Goal: Task Accomplishment & Management: Manage account settings

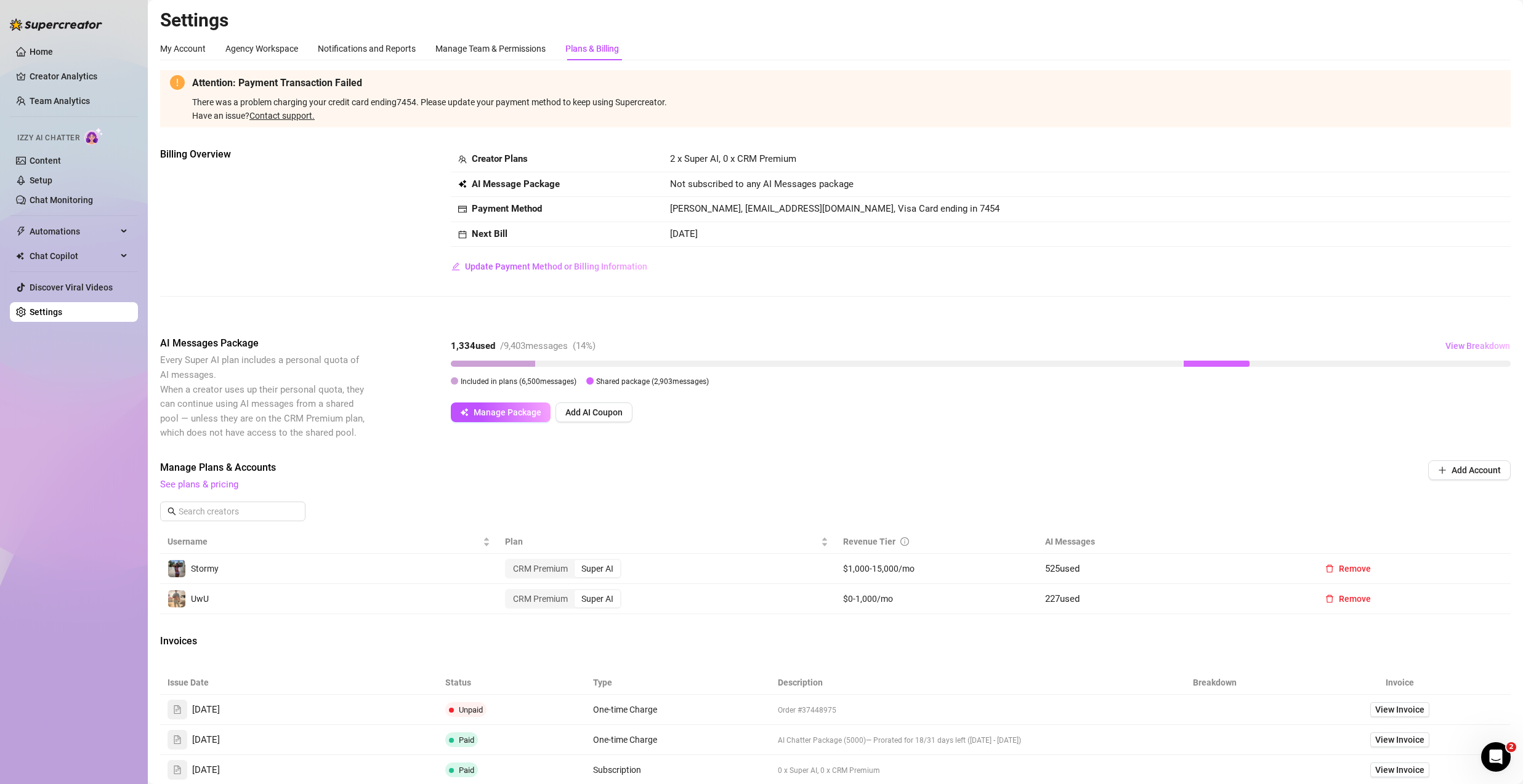
click at [1468, 341] on span "View Breakdown" at bounding box center [1478, 345] width 65 height 10
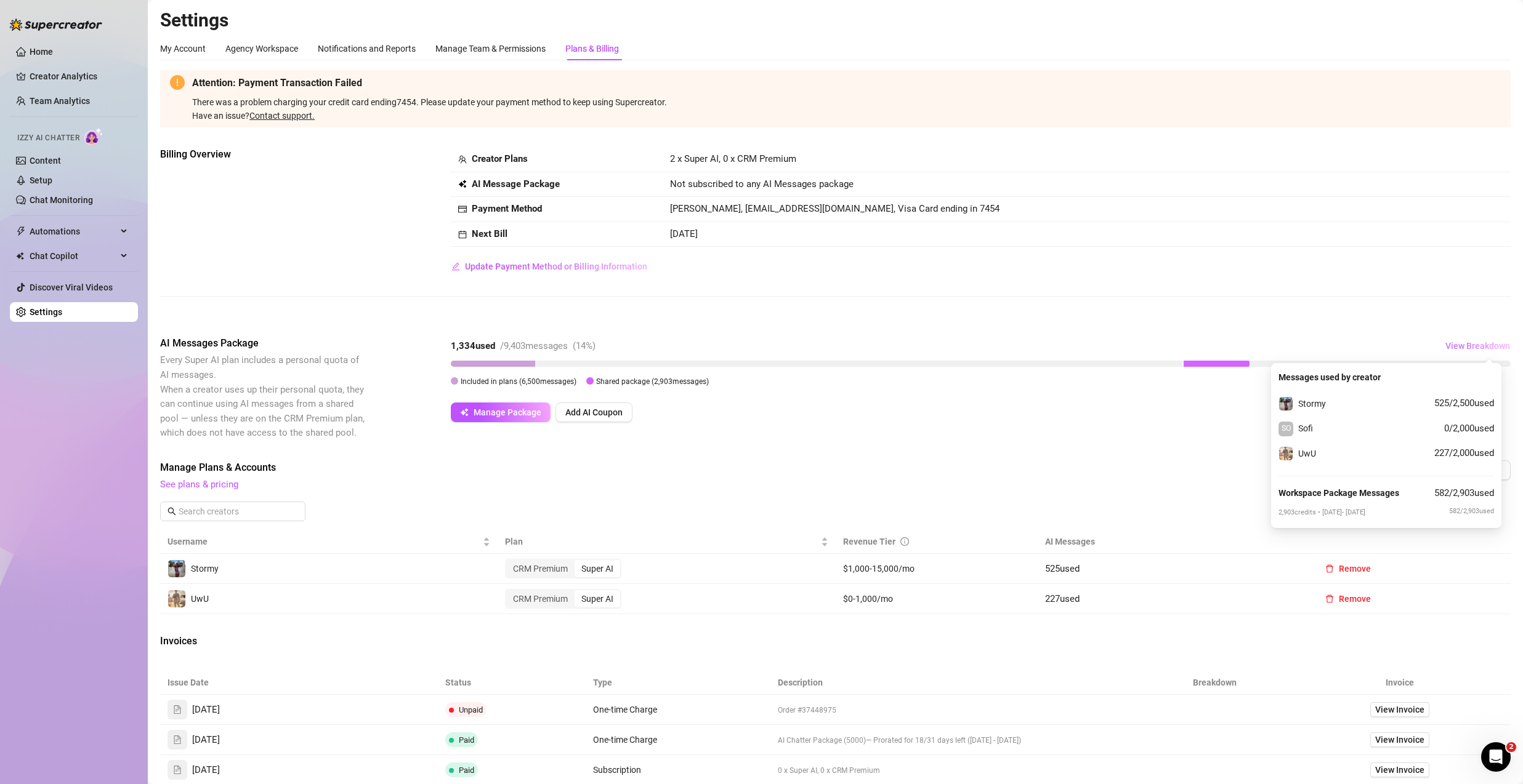
click at [1464, 349] on span "View Breakdown" at bounding box center [1478, 345] width 65 height 10
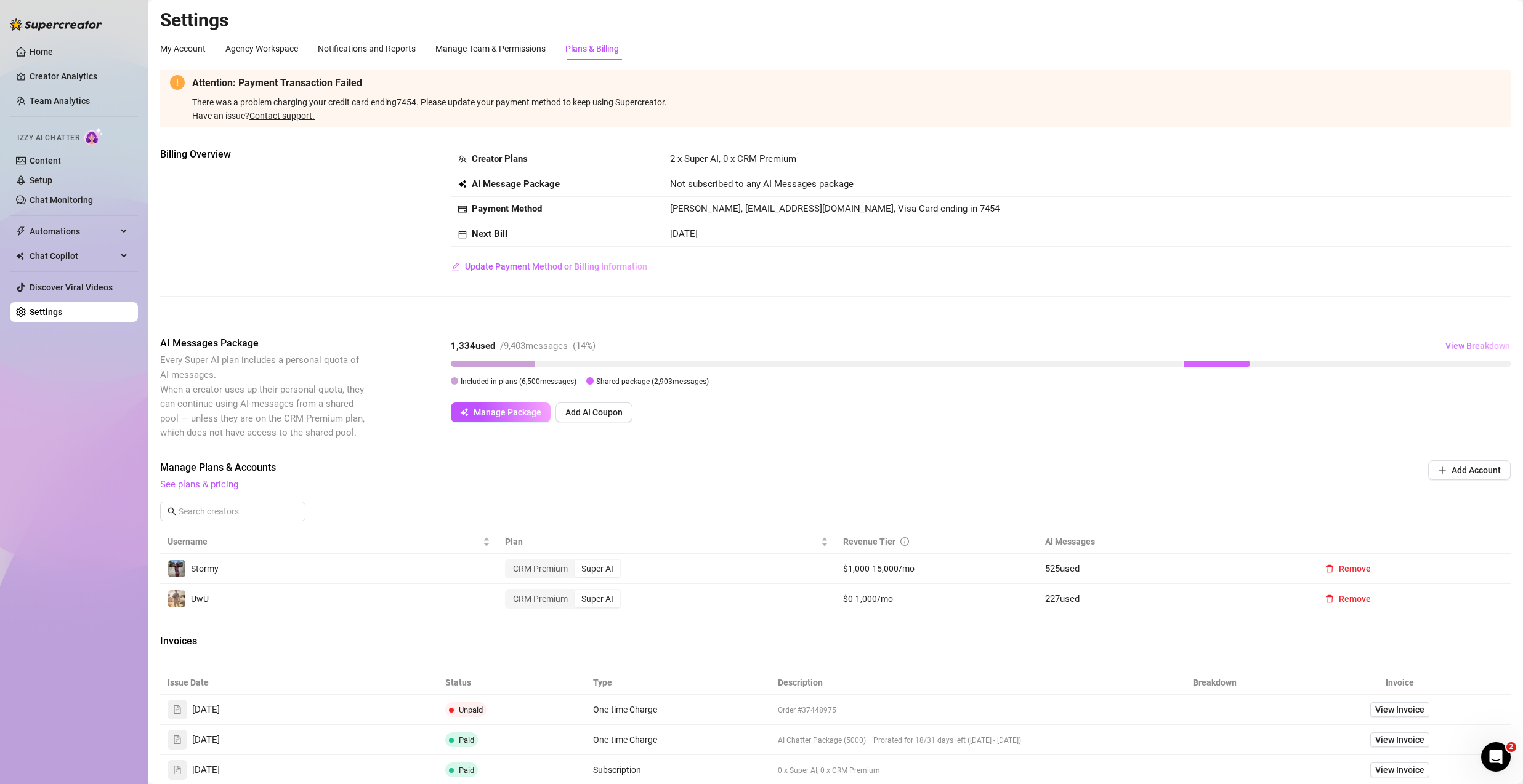
click at [1464, 349] on span "View Breakdown" at bounding box center [1478, 345] width 65 height 10
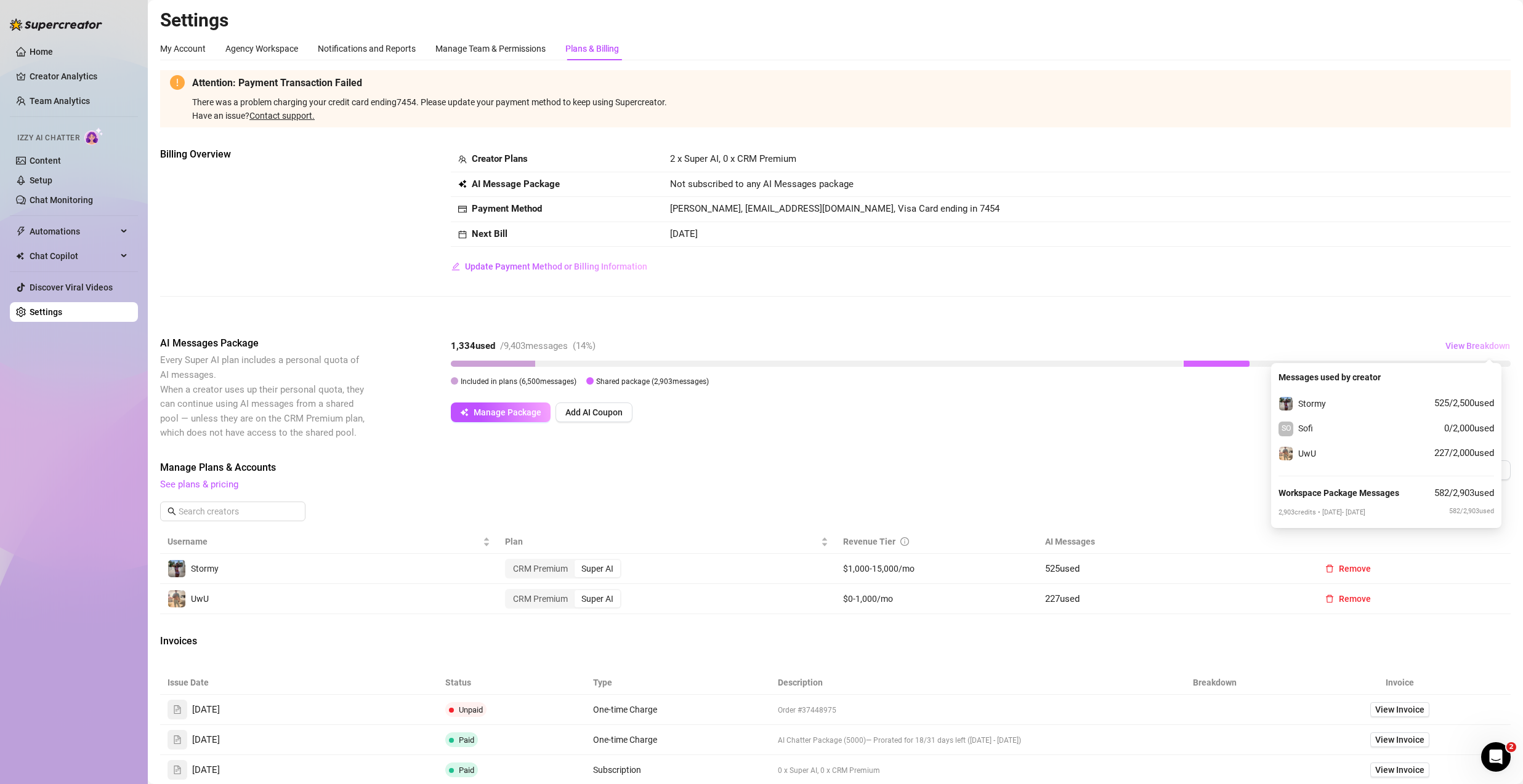
click at [1464, 349] on span "View Breakdown" at bounding box center [1478, 345] width 65 height 10
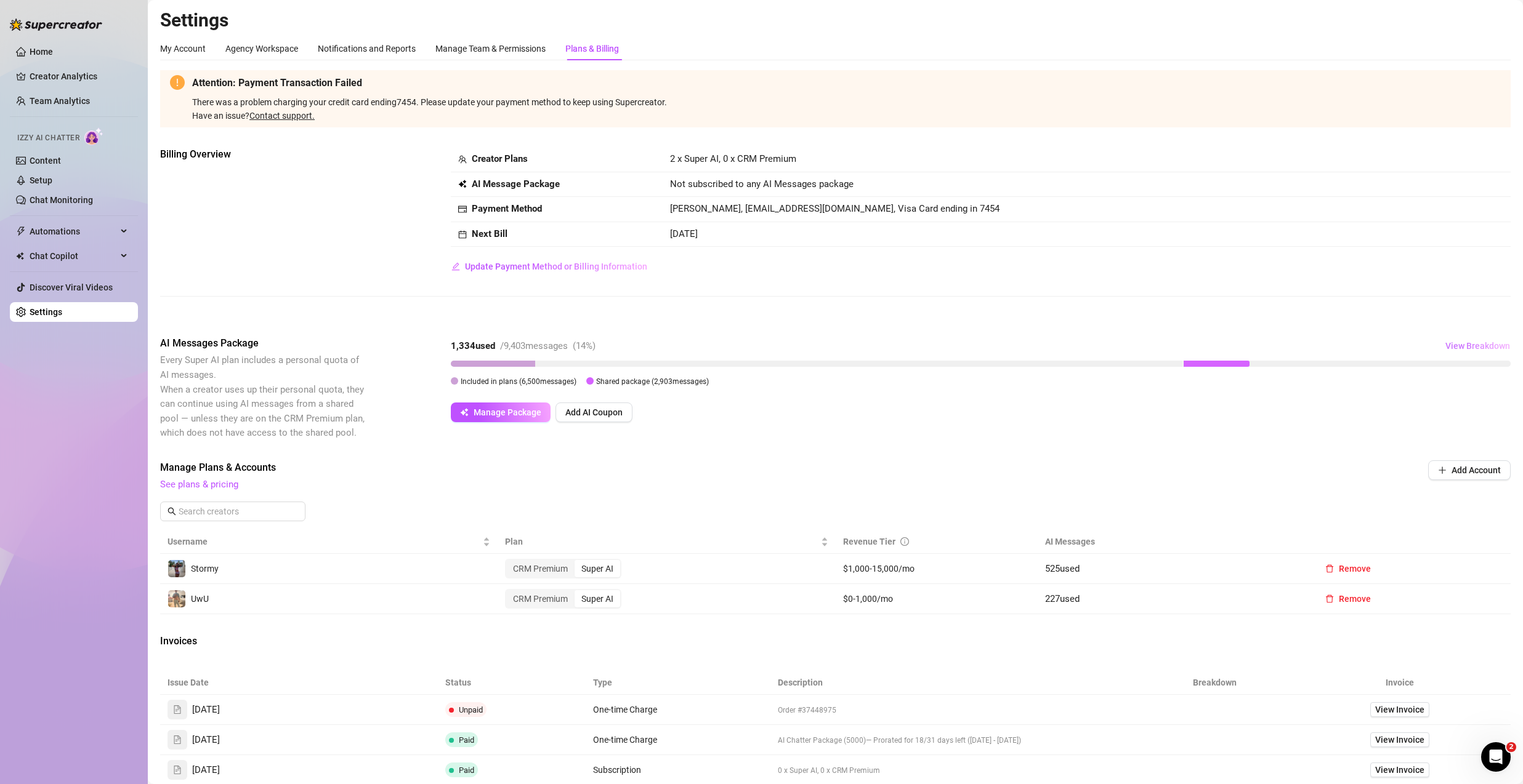
click at [1458, 343] on span "View Breakdown" at bounding box center [1478, 345] width 65 height 10
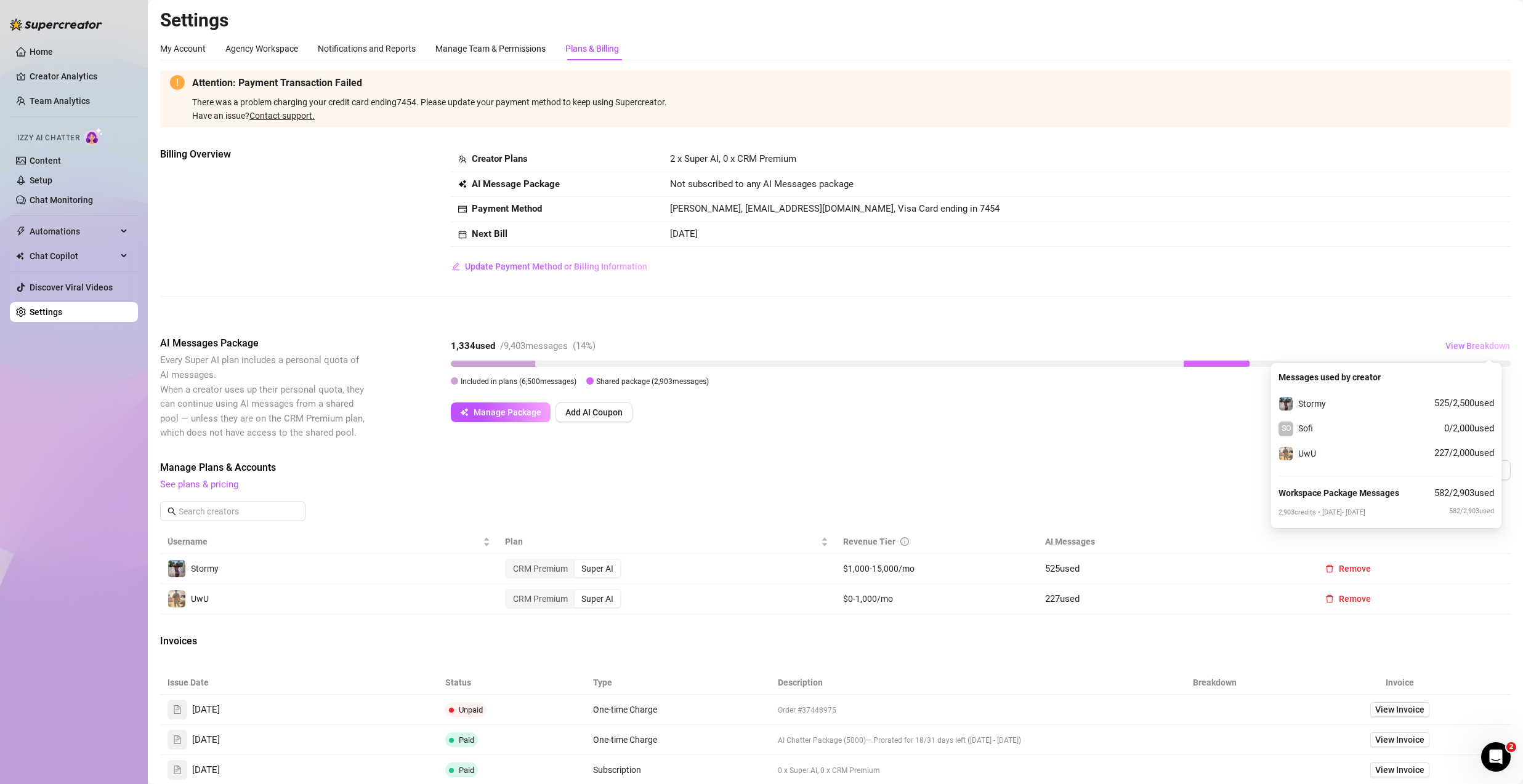
click at [1463, 344] on span "View Breakdown" at bounding box center [1478, 345] width 65 height 10
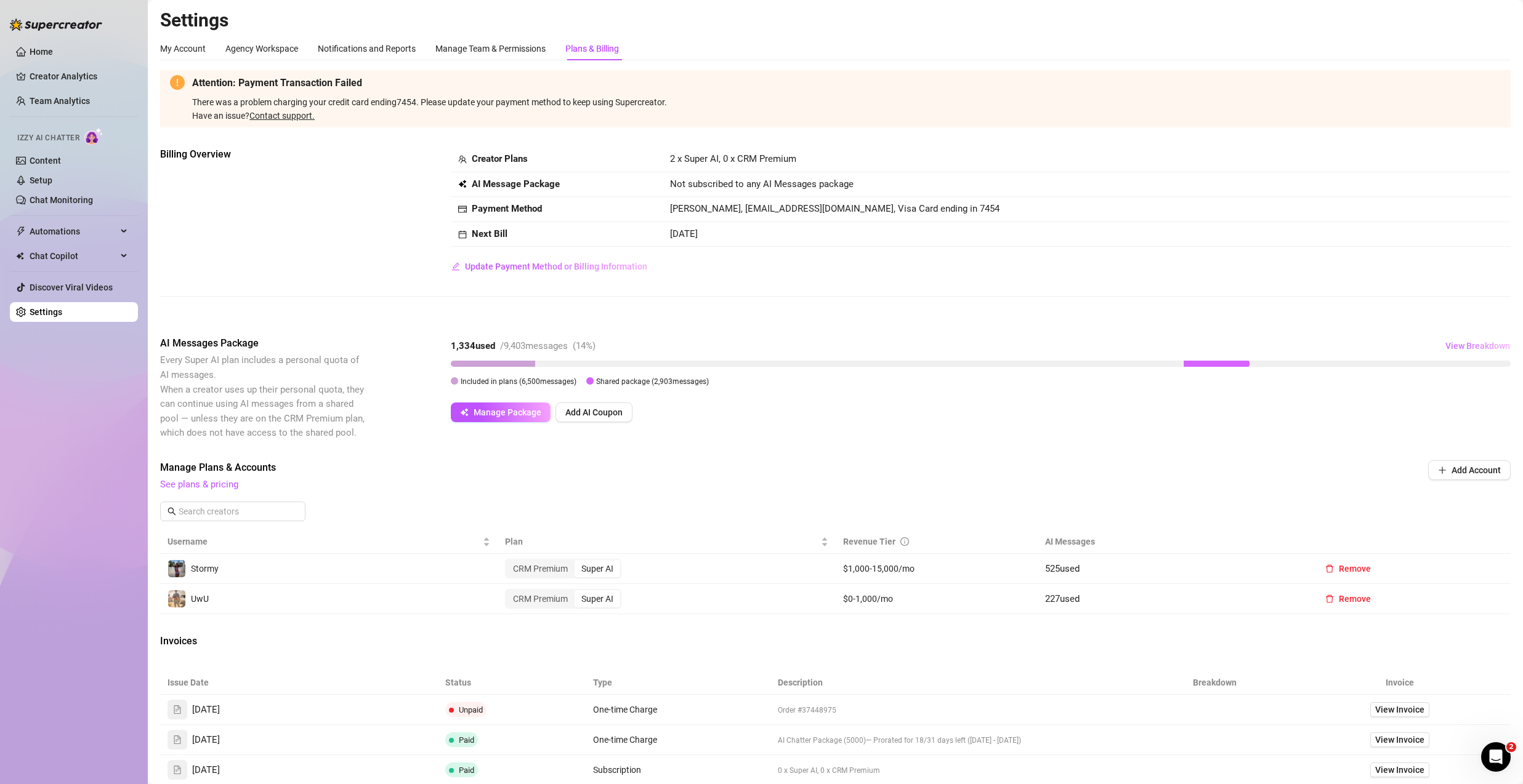
click at [1457, 343] on span "View Breakdown" at bounding box center [1478, 345] width 65 height 10
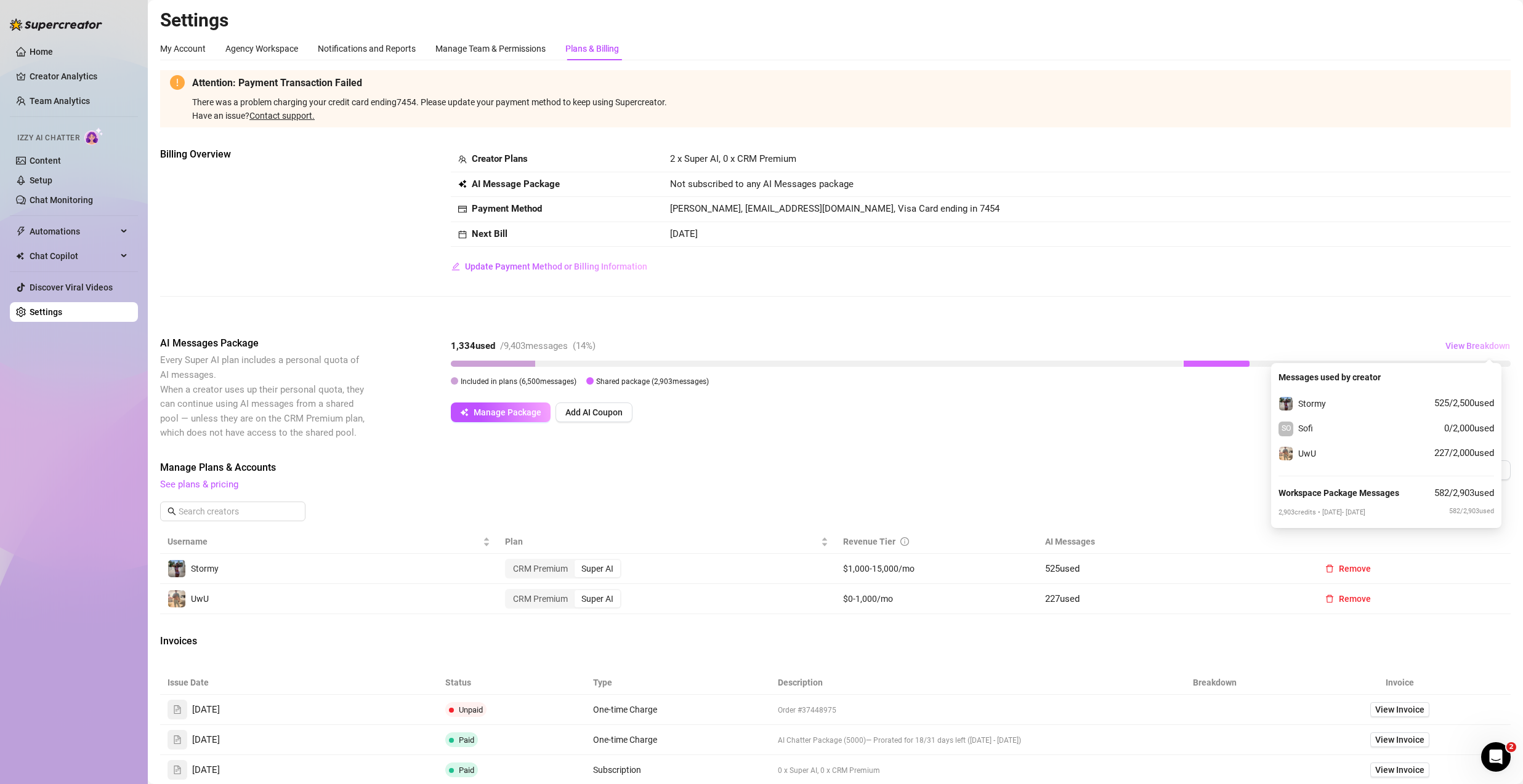
click at [1458, 345] on span "View Breakdown" at bounding box center [1478, 345] width 65 height 10
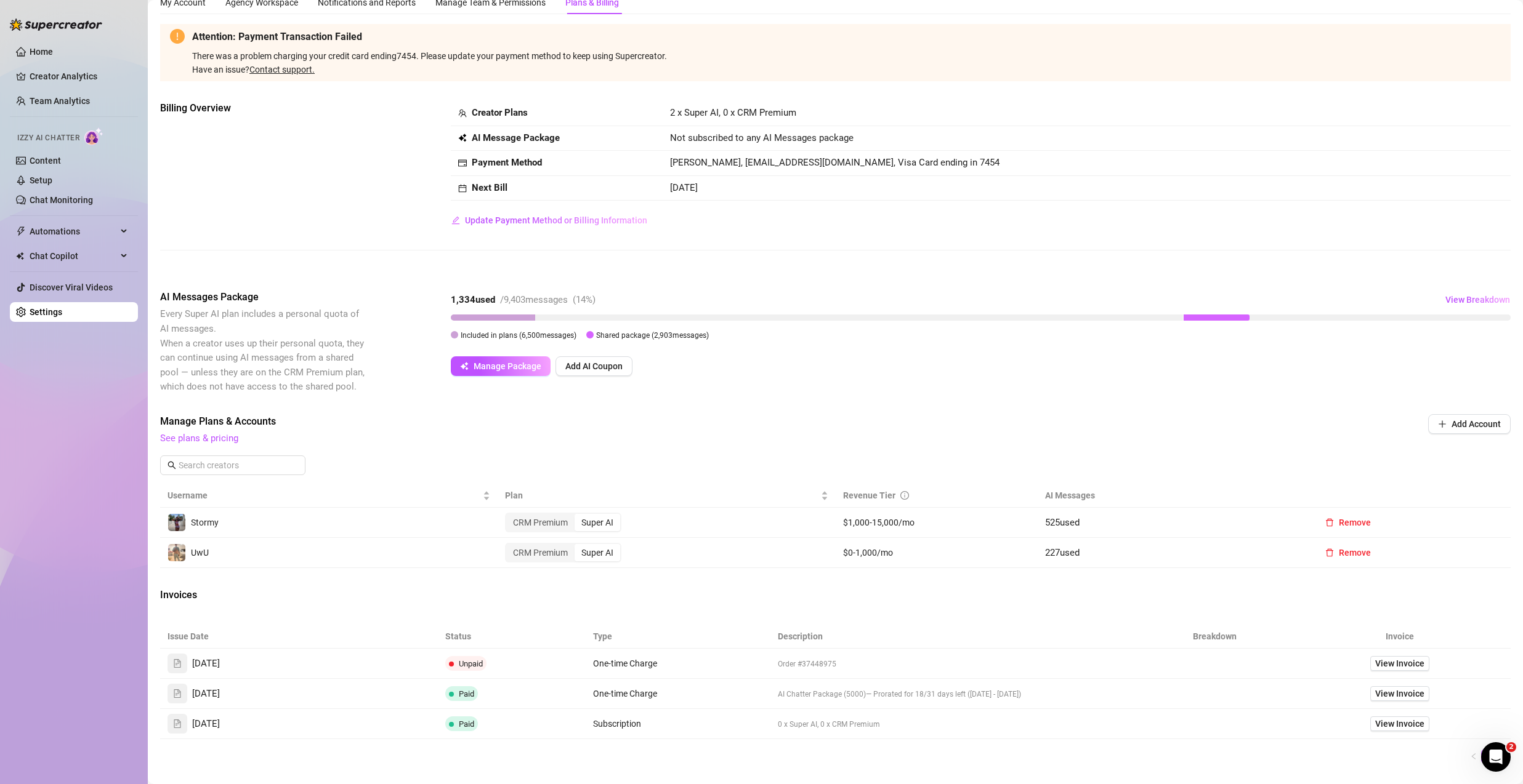
scroll to position [65, 0]
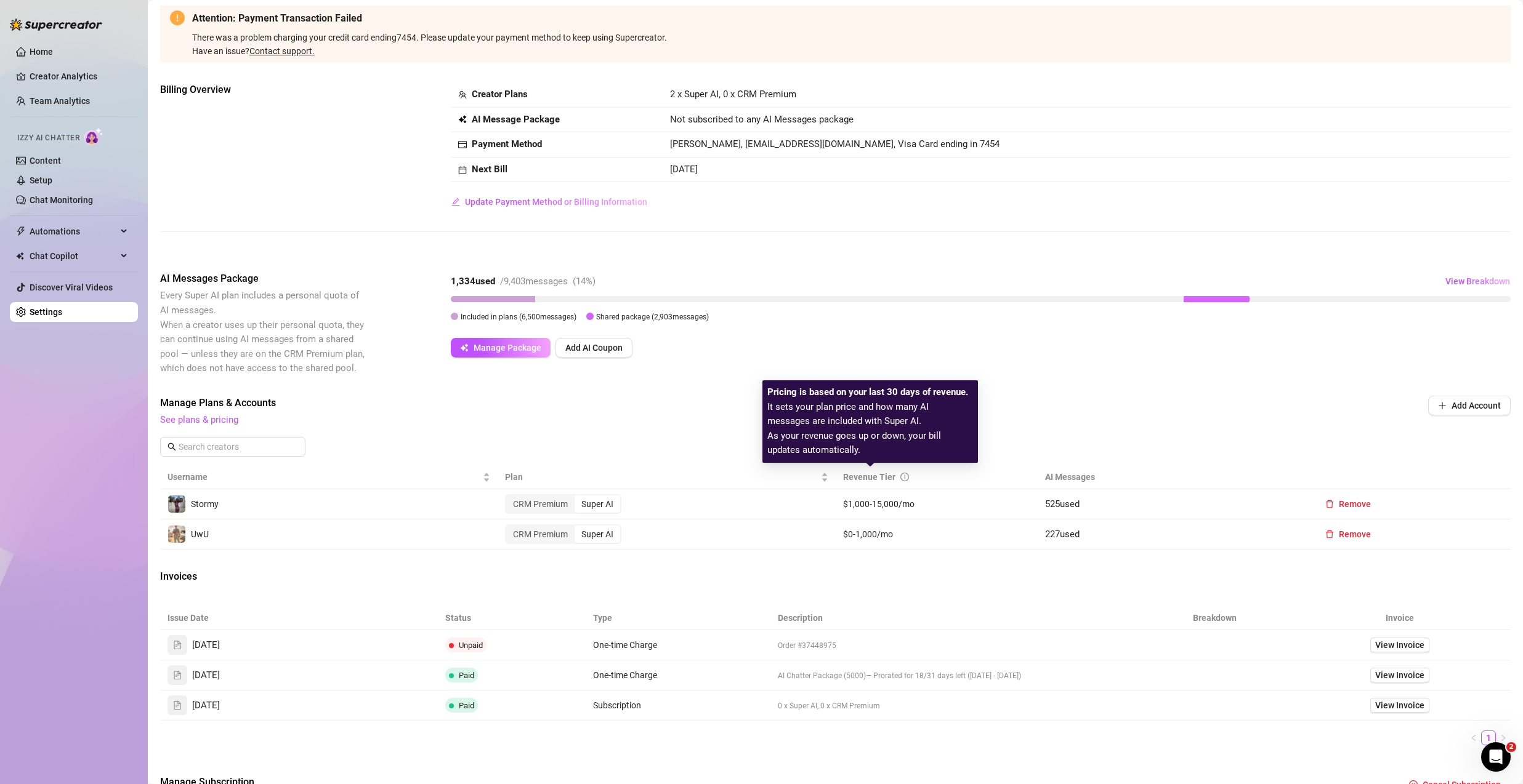
click at [901, 476] on icon "info-circle" at bounding box center [904, 477] width 8 height 8
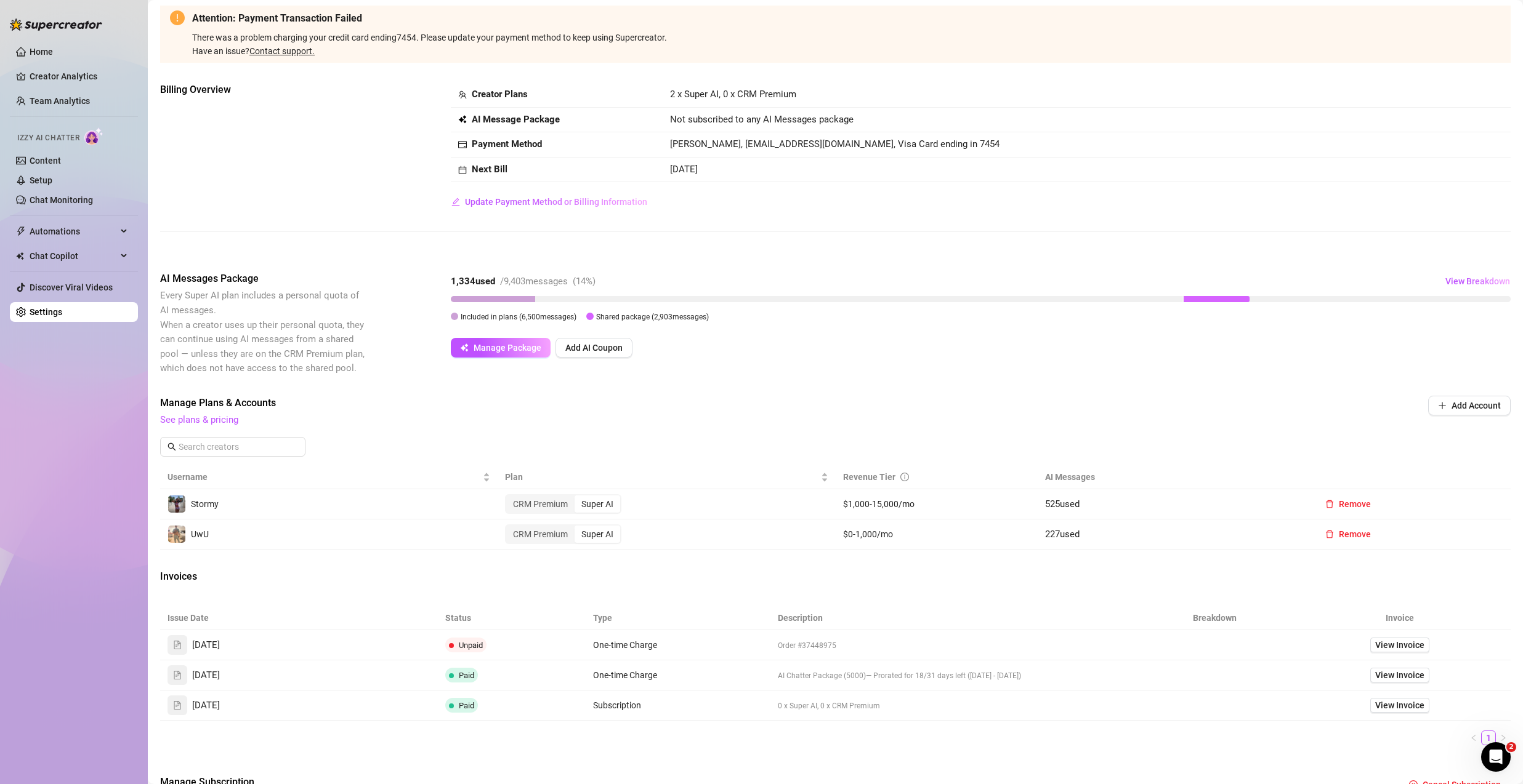
click at [1040, 394] on div "Attention: Payment Transaction Failed There was a problem charging your credit …" at bounding box center [835, 412] width 1350 height 814
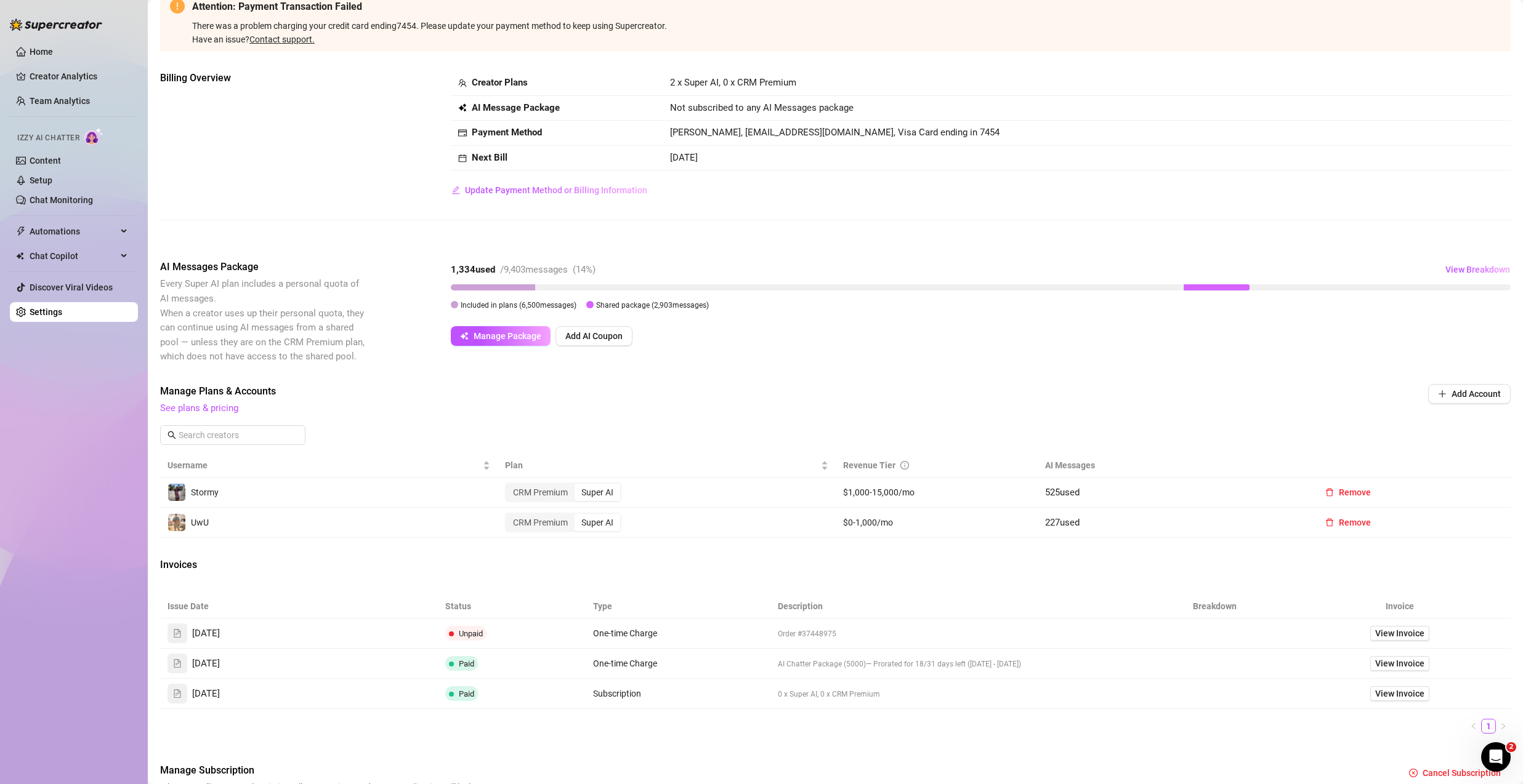
scroll to position [79, 0]
click at [919, 484] on td "$1,000-15,000/mo" at bounding box center [937, 490] width 203 height 30
click at [919, 483] on td "$1,000-15,000/mo" at bounding box center [937, 490] width 203 height 30
click at [1448, 264] on span "View Breakdown" at bounding box center [1478, 267] width 65 height 10
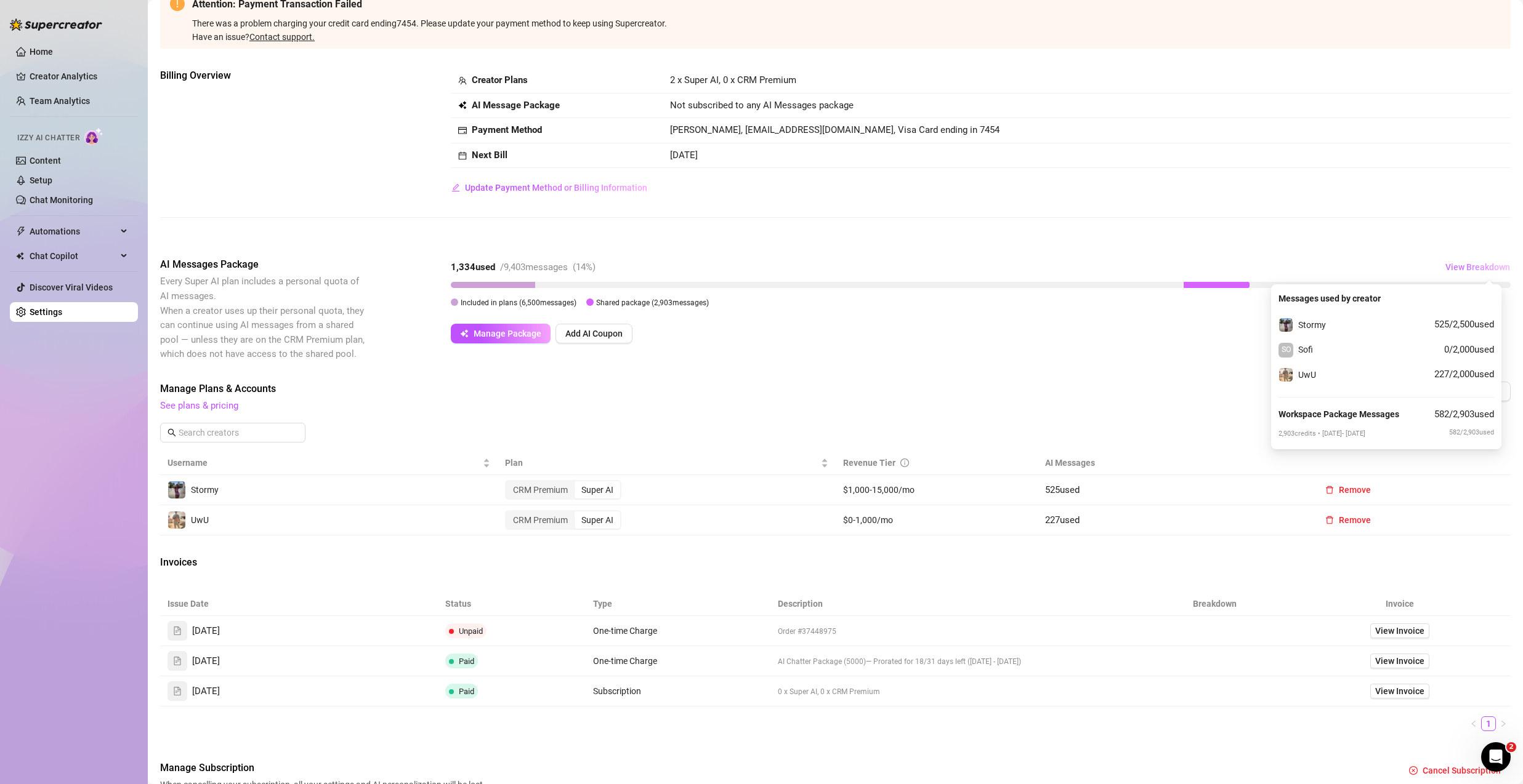
click at [1470, 268] on span "View Breakdown" at bounding box center [1478, 267] width 65 height 10
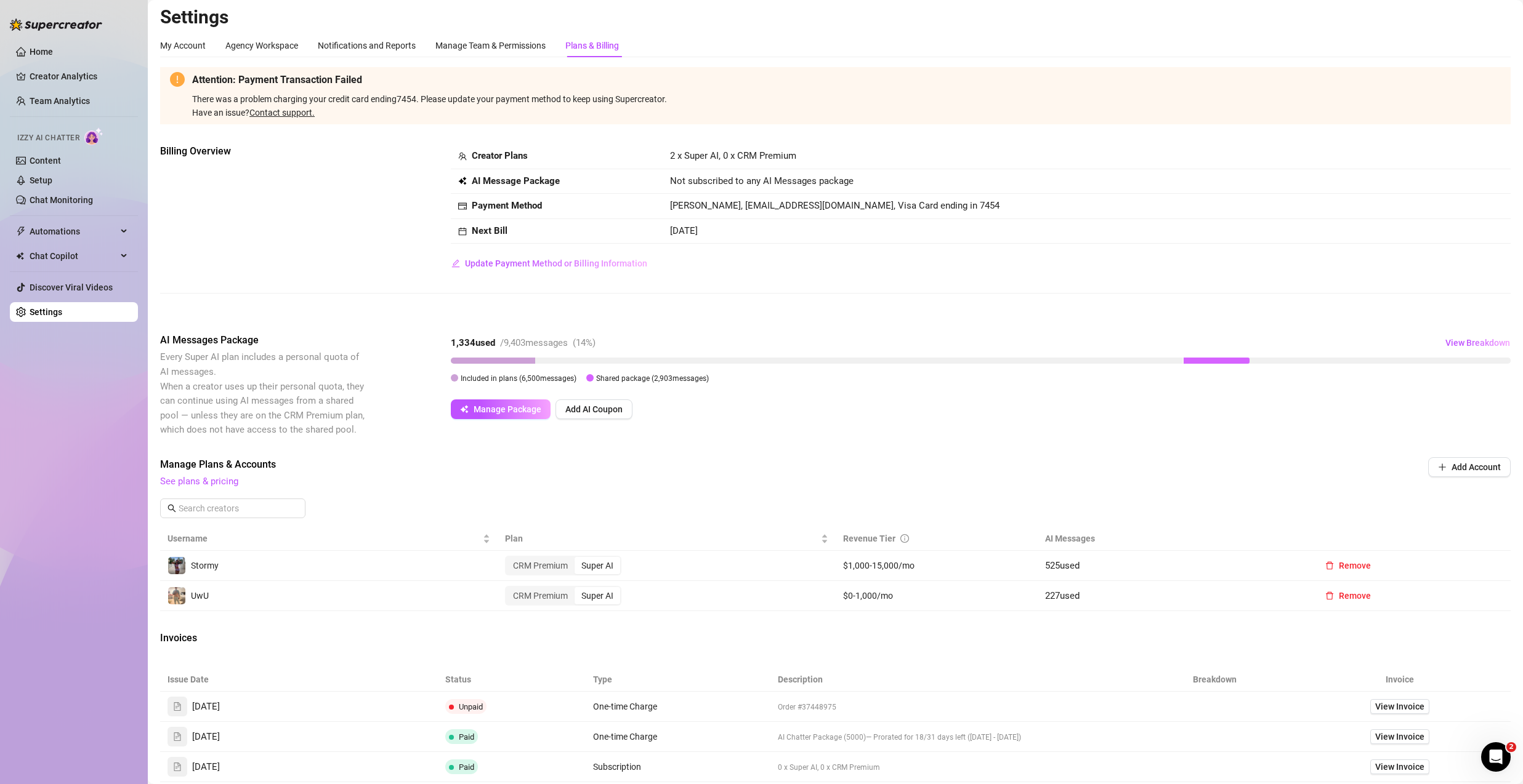
scroll to position [0, 0]
click at [1452, 343] on span "View Breakdown" at bounding box center [1478, 345] width 65 height 10
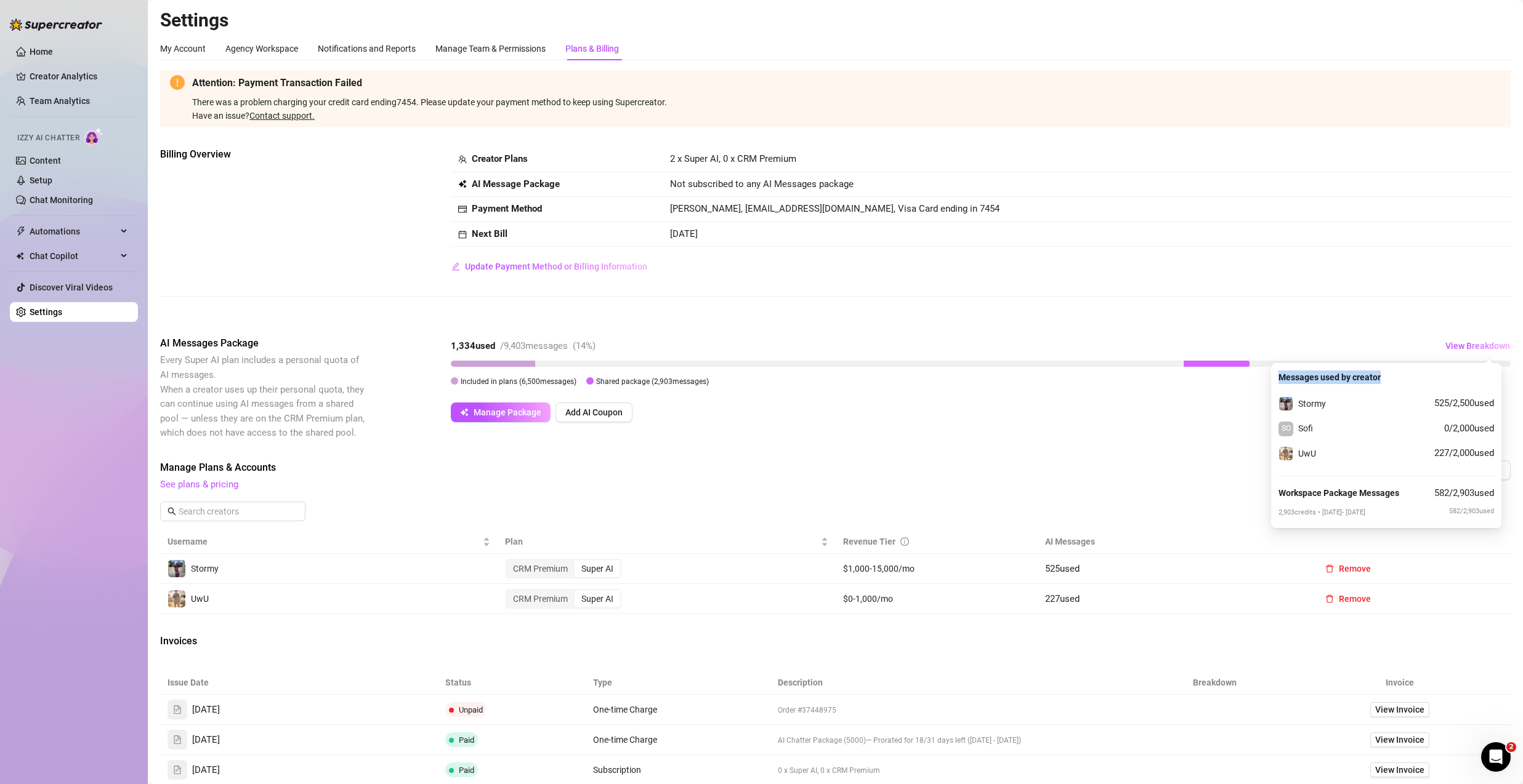
drag, startPoint x: 1279, startPoint y: 380, endPoint x: 1393, endPoint y: 379, distance: 114.0
click at [1395, 378] on div "Messages used by creator Stormy 525 / 2,500 used SO Sofi 0 / 2,000 used UwU 227…" at bounding box center [1386, 446] width 230 height 165
copy strong "Messages used by creator"
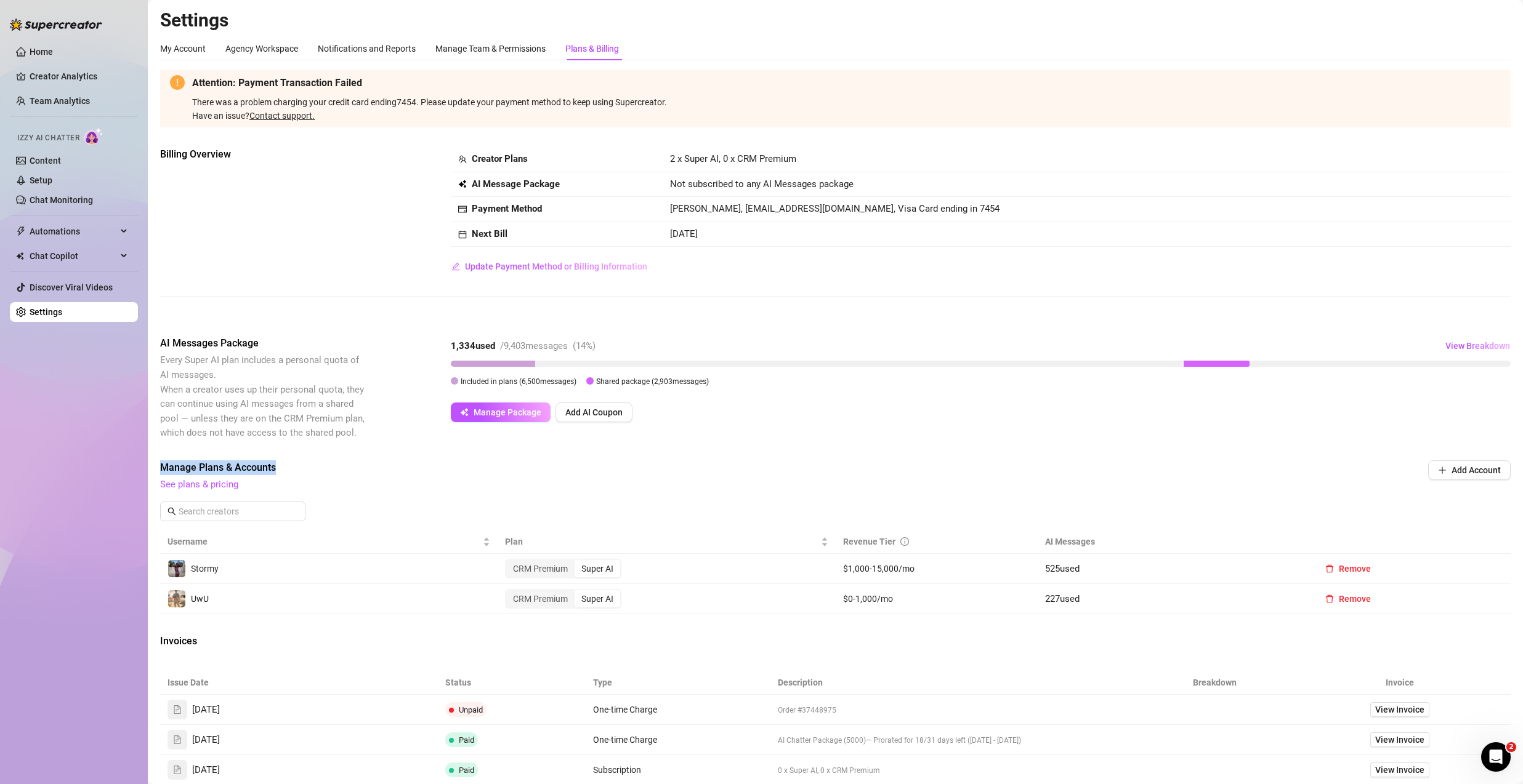
drag, startPoint x: 155, startPoint y: 465, endPoint x: 277, endPoint y: 466, distance: 122.0
click at [277, 466] on main "Settings My Account Agency Workspace Notifications and Reports Manage Team & Pe…" at bounding box center [835, 468] width 1375 height 936
copy span "Manage Plans & Accounts"
drag, startPoint x: 1040, startPoint y: 539, endPoint x: 1087, endPoint y: 533, distance: 47.4
click at [1108, 536] on tr "Username Plan Revenue Tier AI Messages" at bounding box center [835, 542] width 1350 height 24
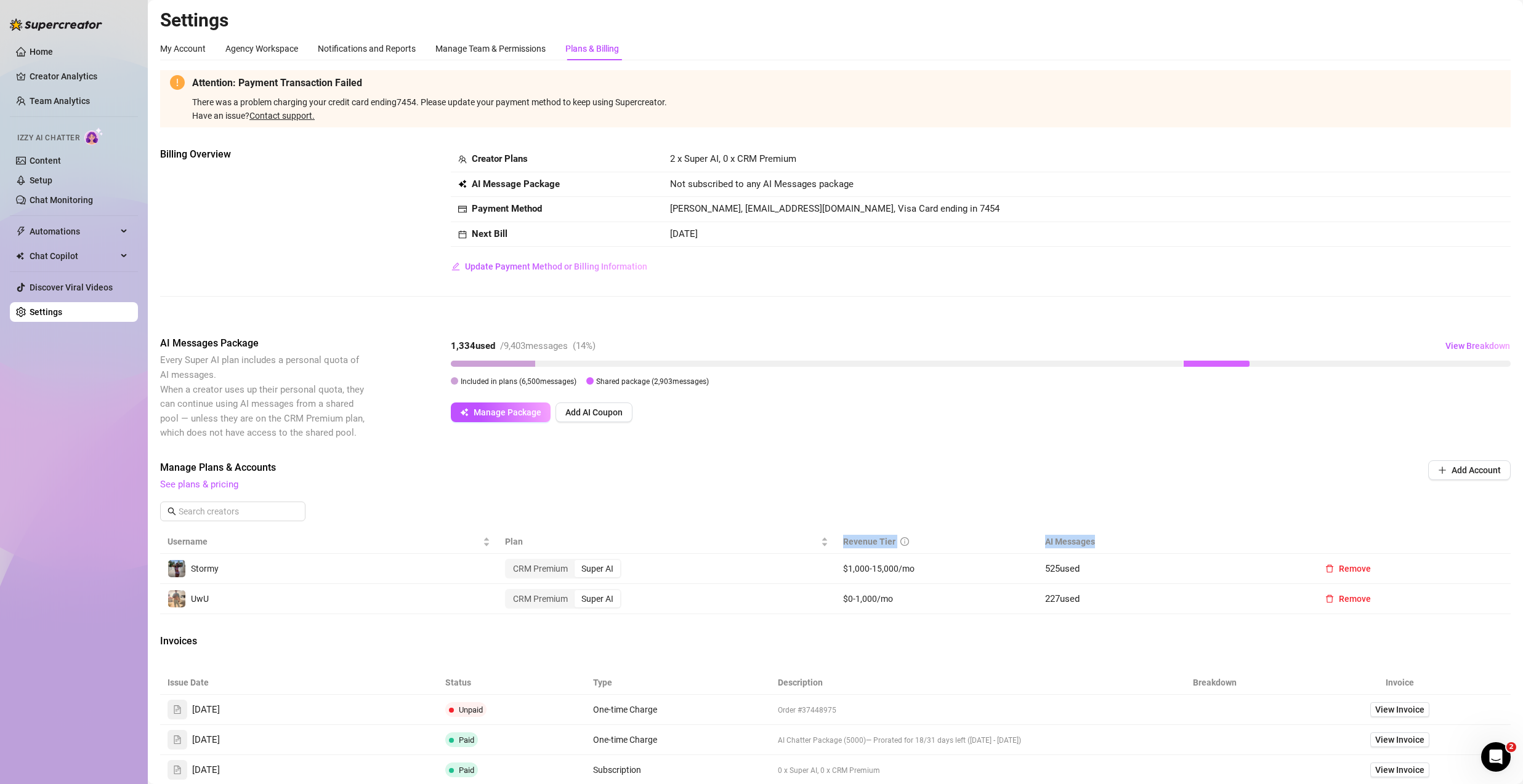
click at [1040, 534] on th "AI Messages" at bounding box center [1173, 542] width 271 height 24
drag, startPoint x: 1031, startPoint y: 537, endPoint x: 1082, endPoint y: 538, distance: 51.0
click at [1090, 539] on tr "Username Plan Revenue Tier AI Messages" at bounding box center [835, 542] width 1350 height 24
click at [1078, 538] on th "AI Messages" at bounding box center [1173, 542] width 271 height 24
drag, startPoint x: 1037, startPoint y: 543, endPoint x: 1111, endPoint y: 543, distance: 74.0
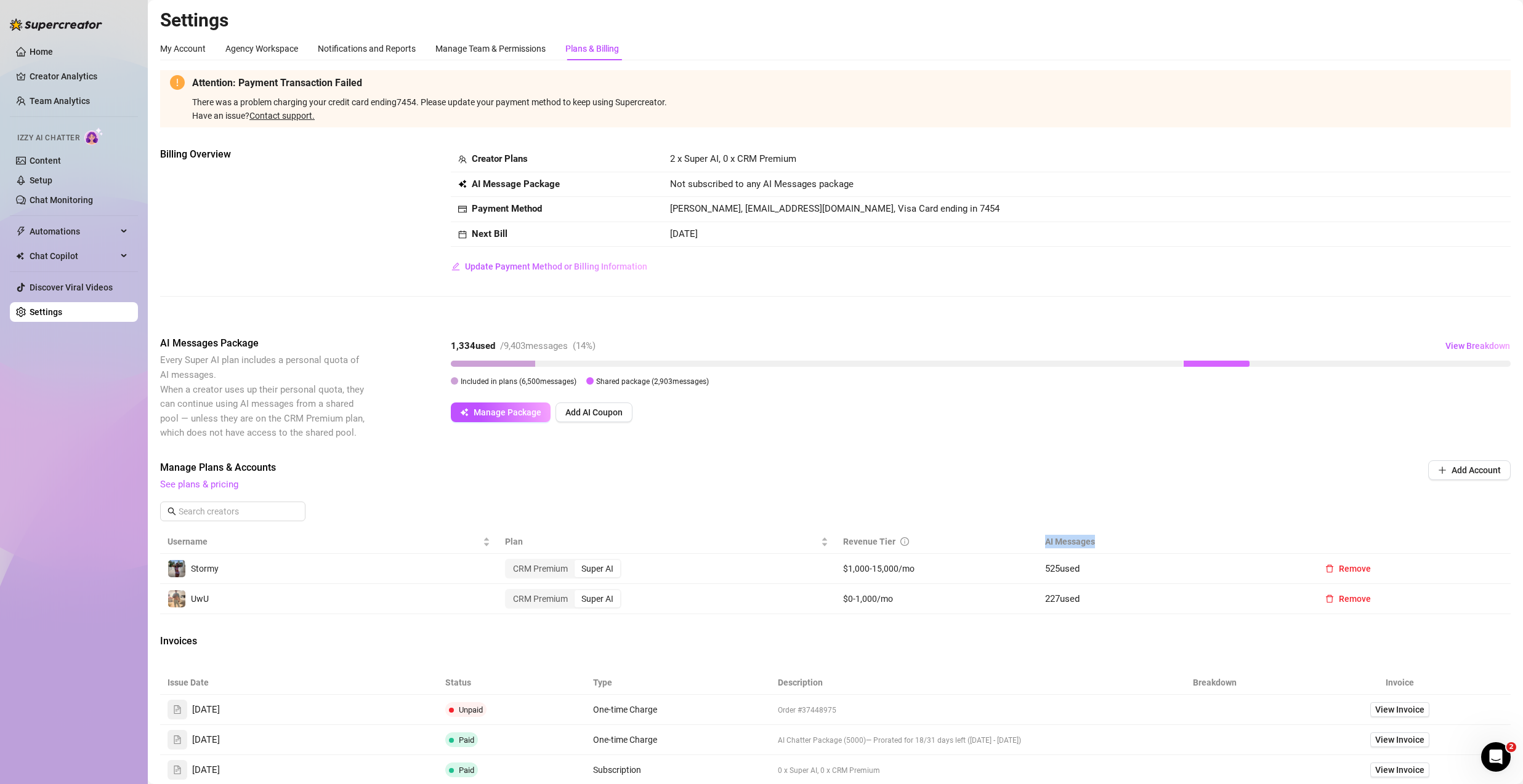
click at [1111, 543] on th "AI Messages" at bounding box center [1173, 542] width 271 height 24
copy th "AI Messages"
click at [1473, 346] on span "View Breakdown" at bounding box center [1478, 345] width 65 height 10
click at [1472, 347] on span "View Breakdown" at bounding box center [1478, 345] width 65 height 10
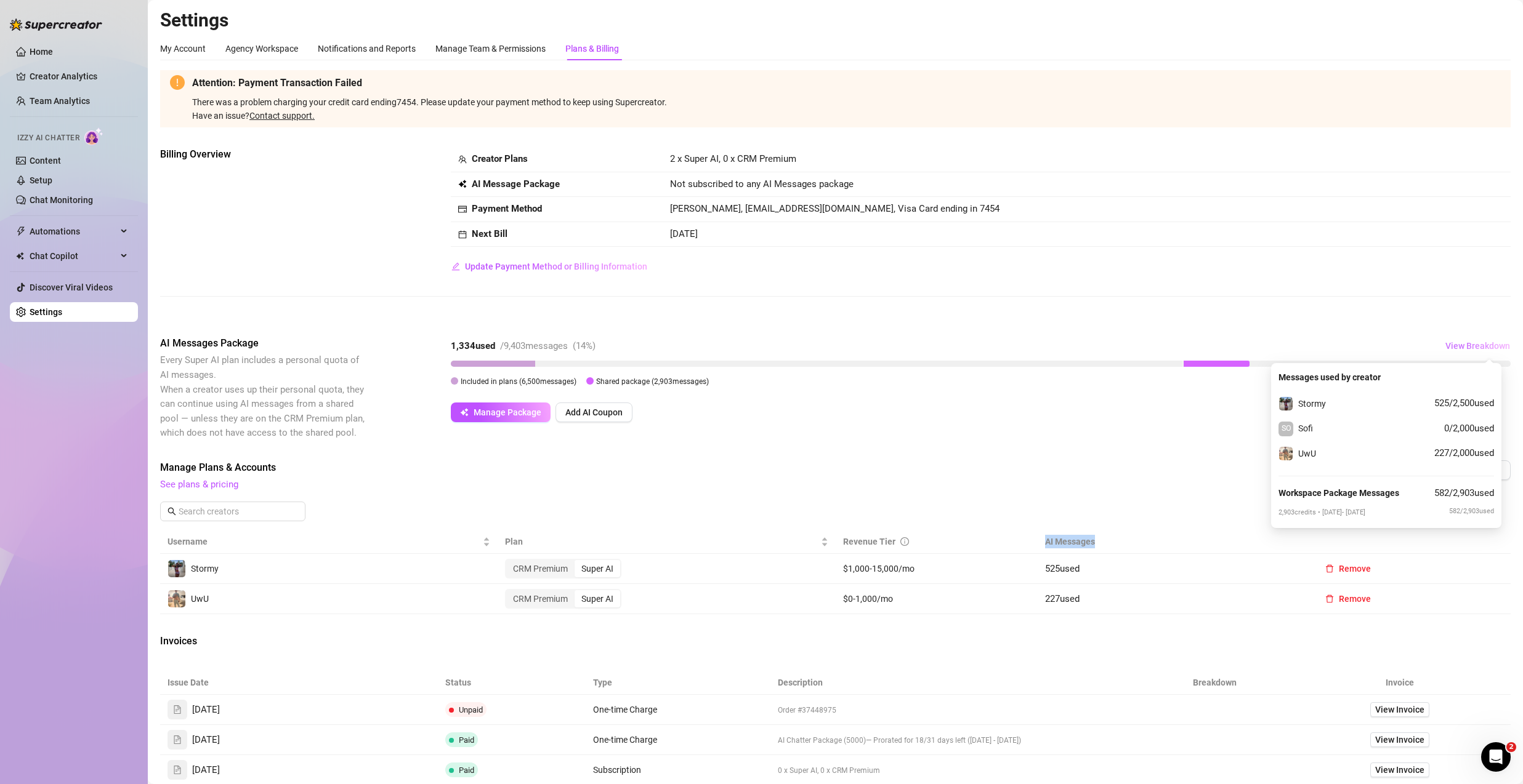
click at [1472, 347] on span "View Breakdown" at bounding box center [1478, 345] width 65 height 10
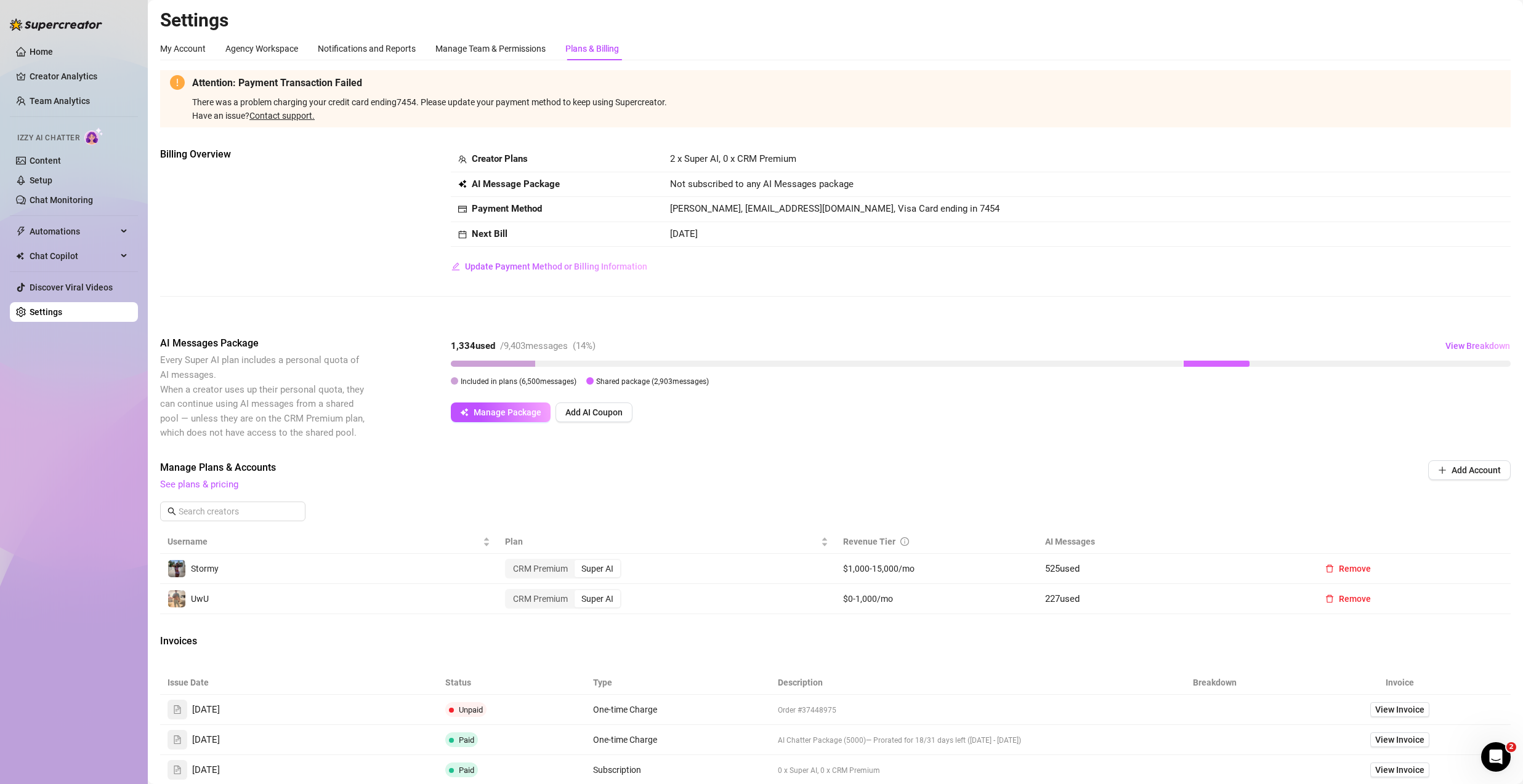
click at [1180, 307] on div "Billing Overview Creator Plans 2 x Super AI, 0 x CRM Premium AI Message Package…" at bounding box center [835, 232] width 1350 height 169
